Goal: Transaction & Acquisition: Purchase product/service

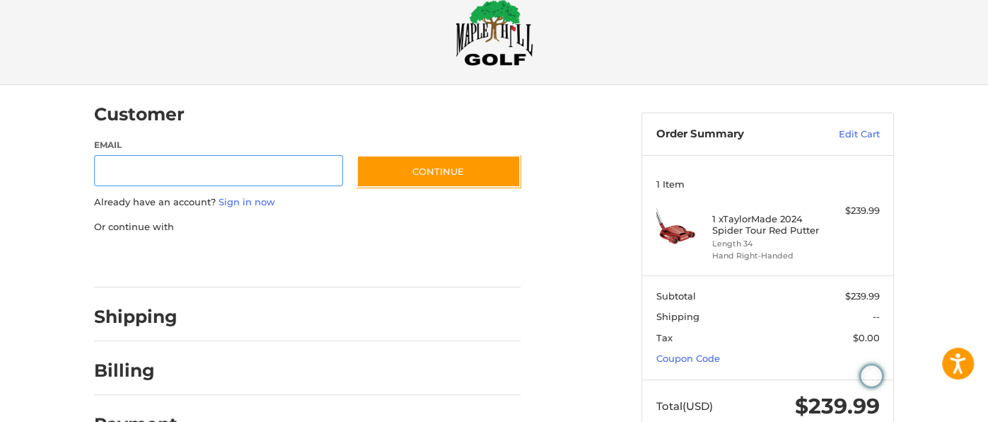
scroll to position [68, 0]
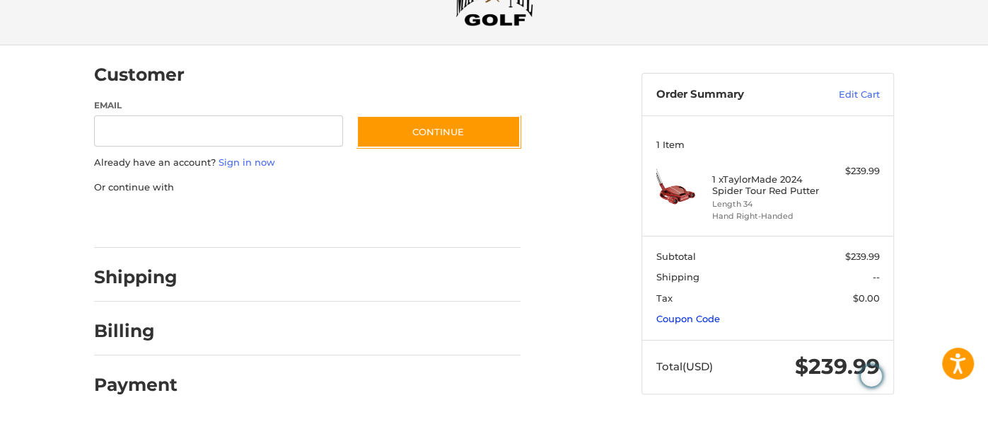
click at [696, 316] on link "Coupon Code" at bounding box center [689, 318] width 64 height 11
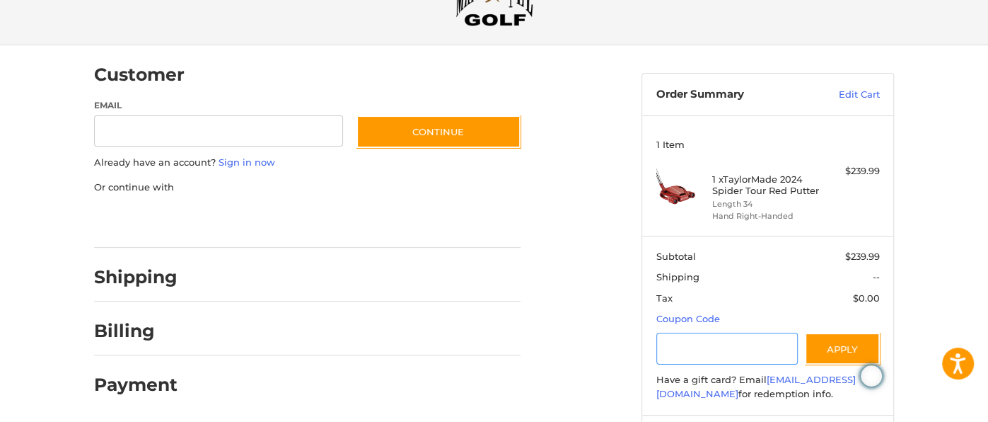
click at [724, 343] on input "Gift Certificate or Coupon Code" at bounding box center [728, 349] width 142 height 32
type input "******"
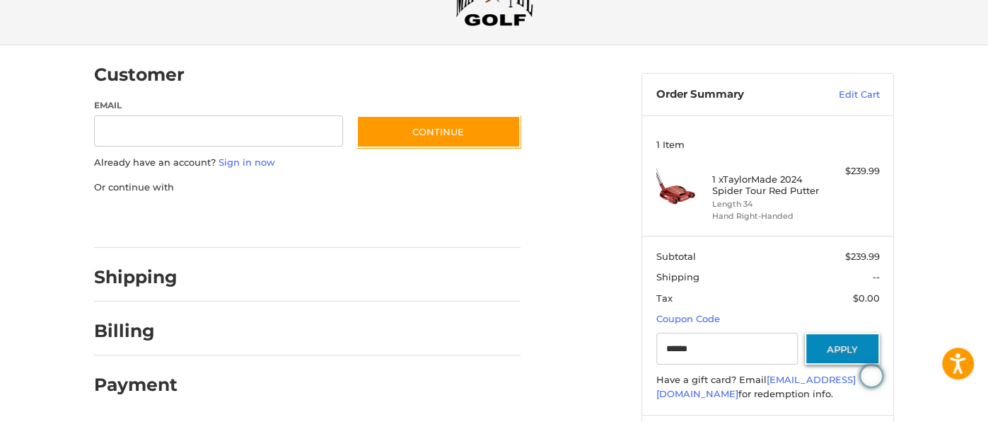
click at [811, 361] on button "Apply" at bounding box center [842, 349] width 75 height 32
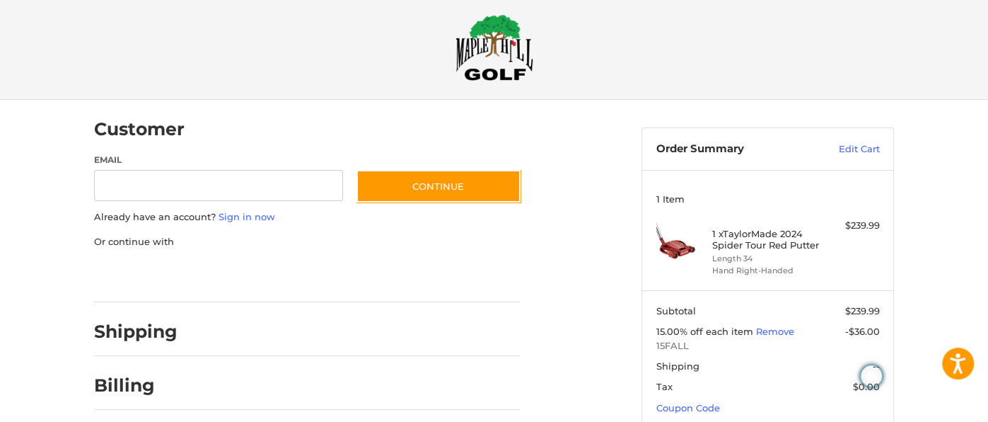
scroll to position [18, 0]
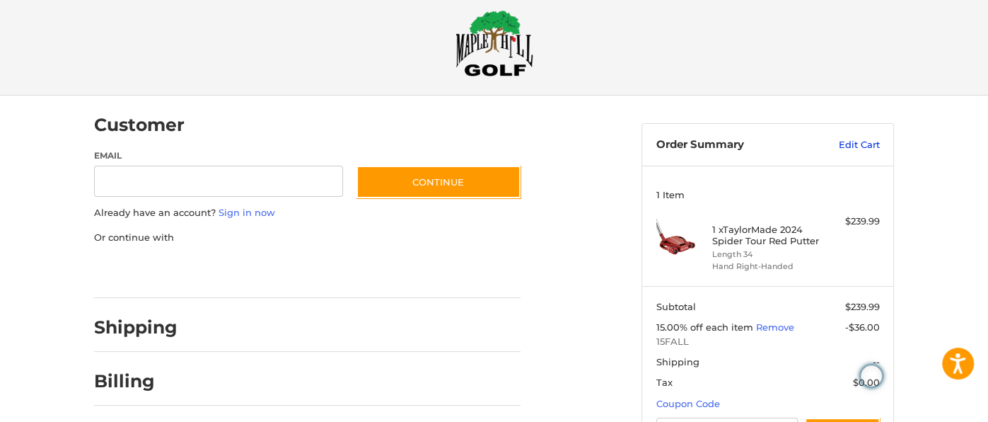
click at [858, 146] on link "Edit Cart" at bounding box center [844, 145] width 71 height 14
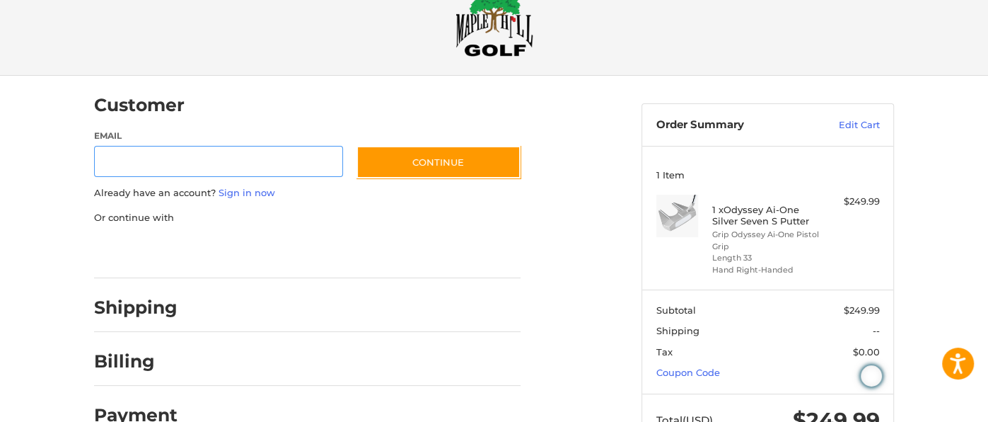
scroll to position [89, 0]
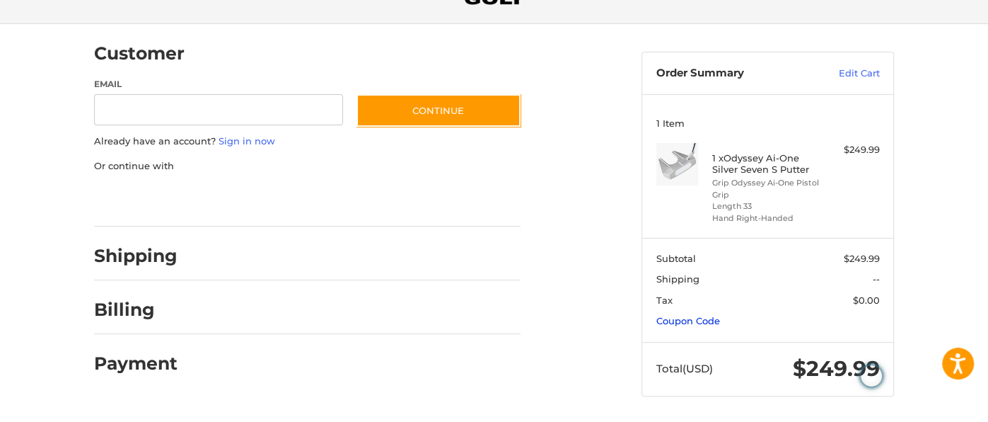
click at [696, 318] on link "Coupon Code" at bounding box center [689, 320] width 64 height 11
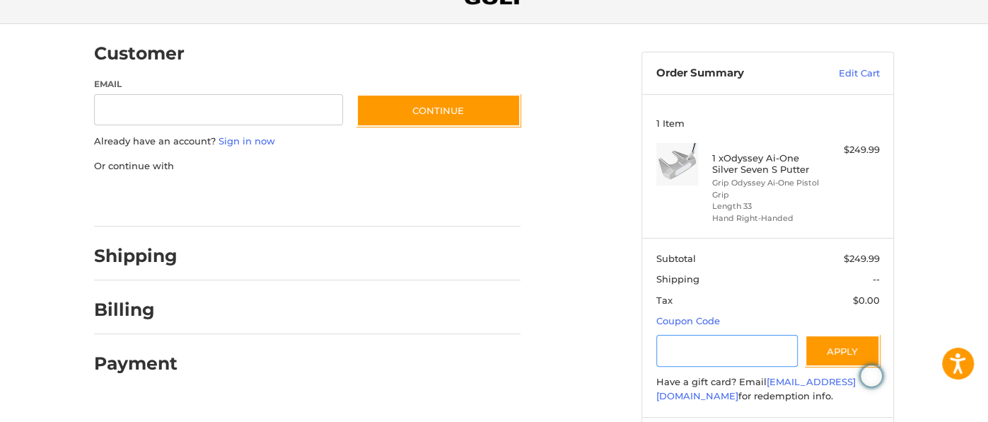
click at [690, 354] on input "Gift Certificate or Coupon Code" at bounding box center [728, 351] width 142 height 32
type input "******"
click at [855, 341] on button "Apply" at bounding box center [842, 351] width 75 height 32
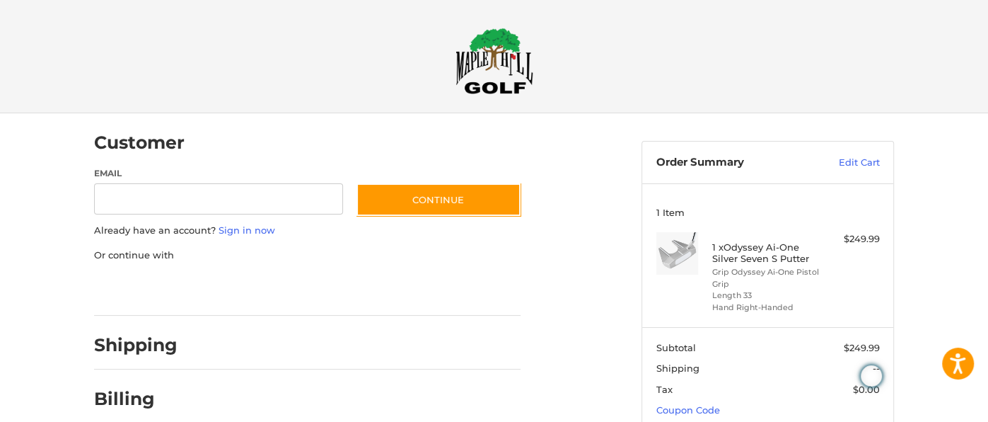
scroll to position [0, 0]
